Goal: Check status: Check status

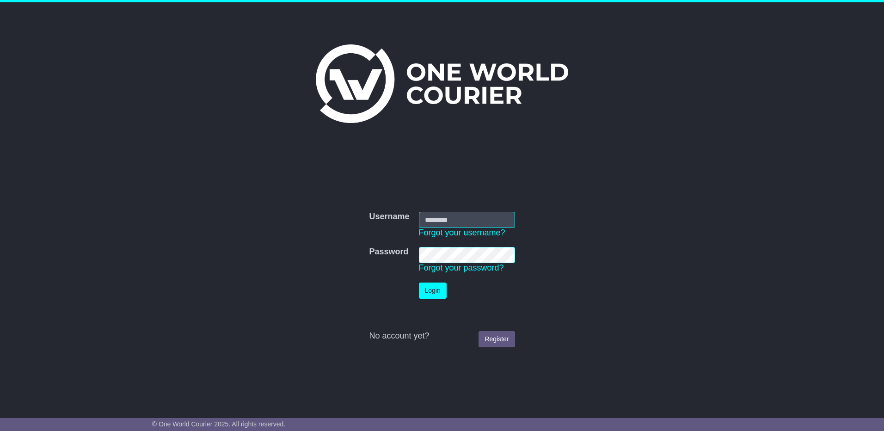
click at [432, 222] on input "Username" at bounding box center [467, 220] width 96 height 16
type input "**********"
click at [419, 282] on button "Login" at bounding box center [433, 290] width 28 height 16
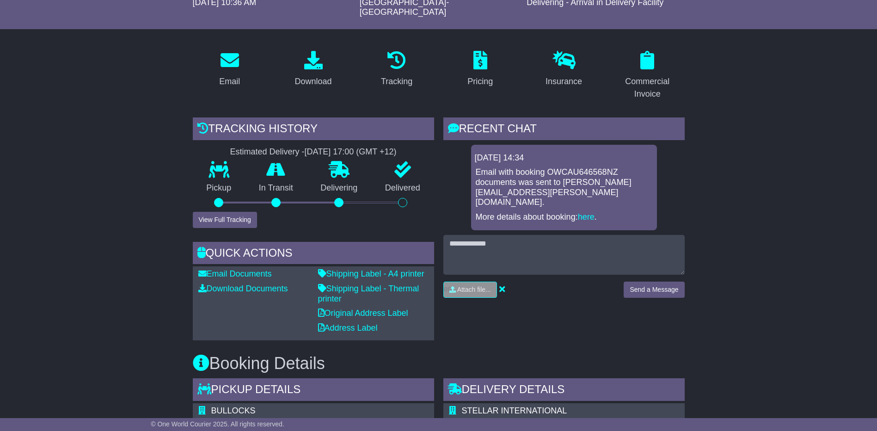
scroll to position [139, 0]
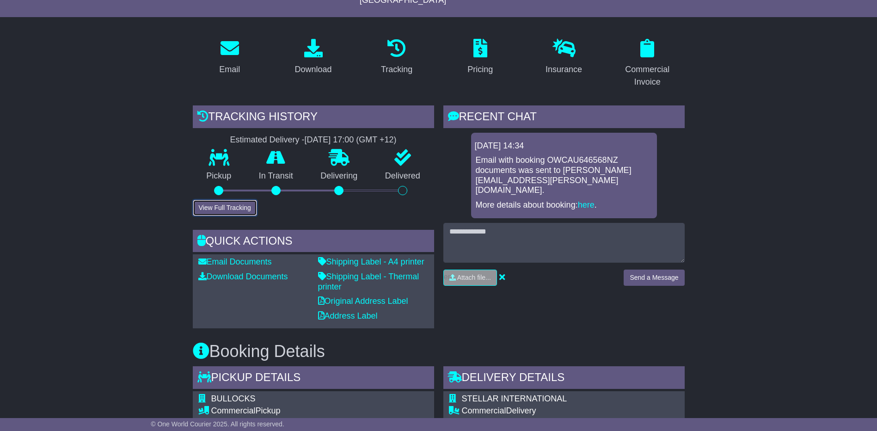
click at [226, 201] on button "View Full Tracking" at bounding box center [225, 208] width 64 height 16
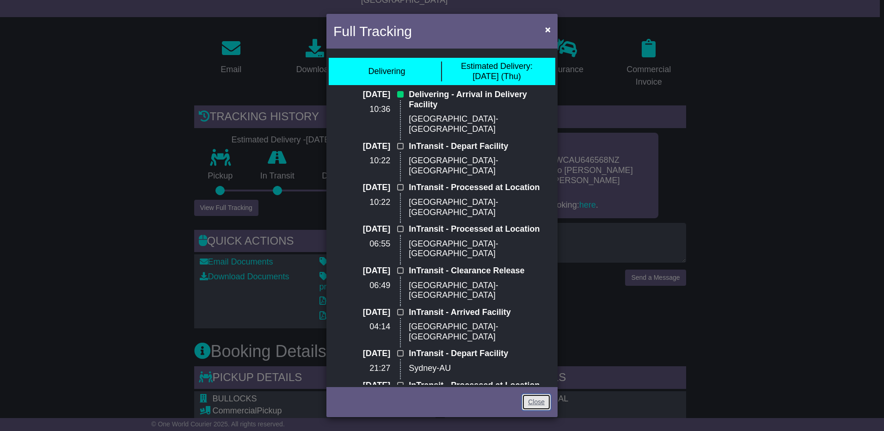
click at [534, 400] on link "Close" at bounding box center [536, 402] width 29 height 16
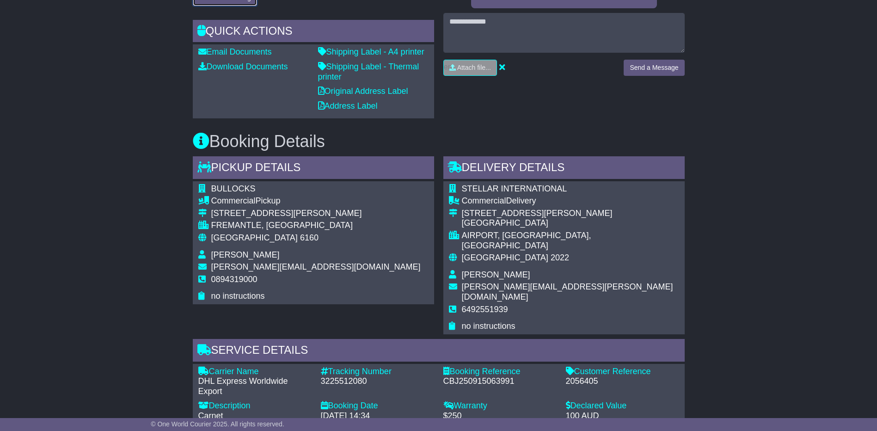
scroll to position [370, 0]
